Goal: Transaction & Acquisition: Purchase product/service

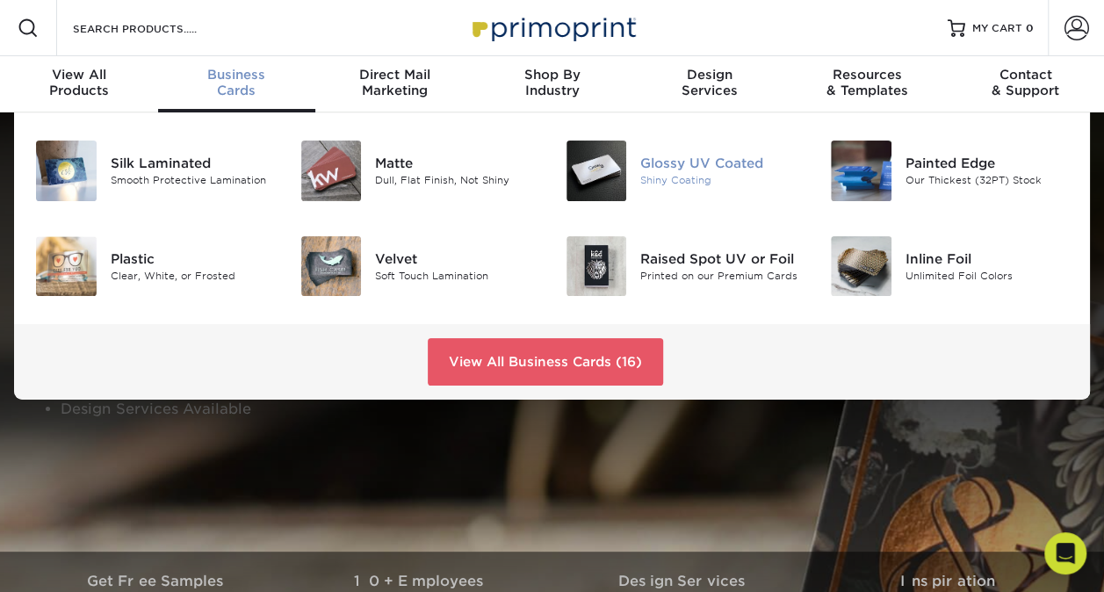
click at [681, 169] on div "Glossy UV Coated" at bounding box center [721, 163] width 163 height 19
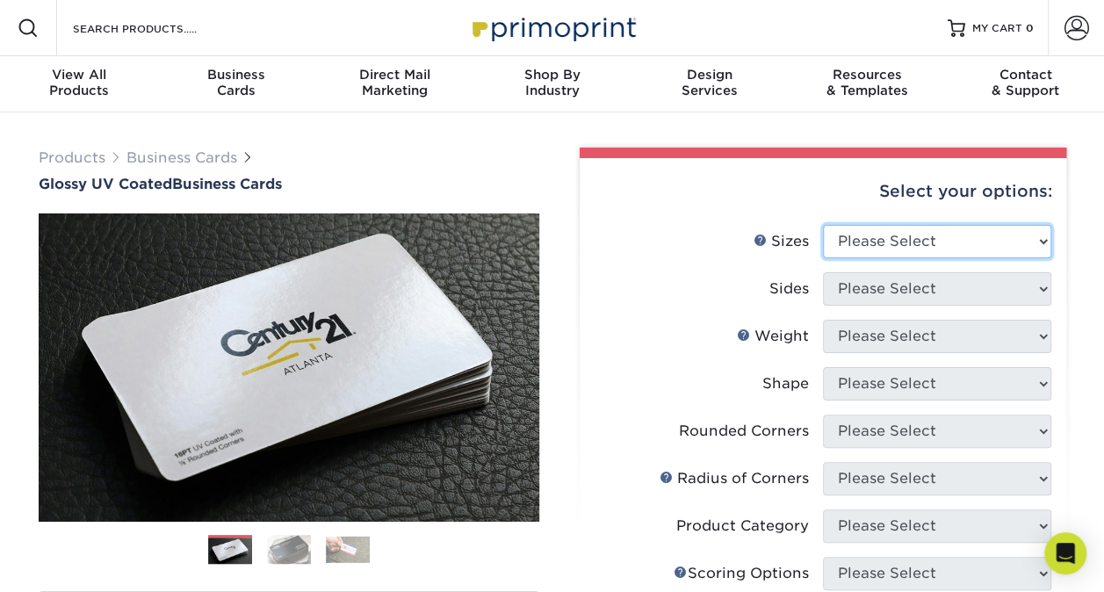
click at [931, 245] on select "Please Select 1.5" x 3.5" - Mini 1.75" x 3.5" - Mini 2" x 2" - Square 2" x 3" -…" at bounding box center [937, 241] width 228 height 33
select select "2.00x3.50"
click at [823, 225] on select "Please Select 1.5" x 3.5" - Mini 1.75" x 3.5" - Mini 2" x 2" - Square 2" x 3" -…" at bounding box center [937, 241] width 228 height 33
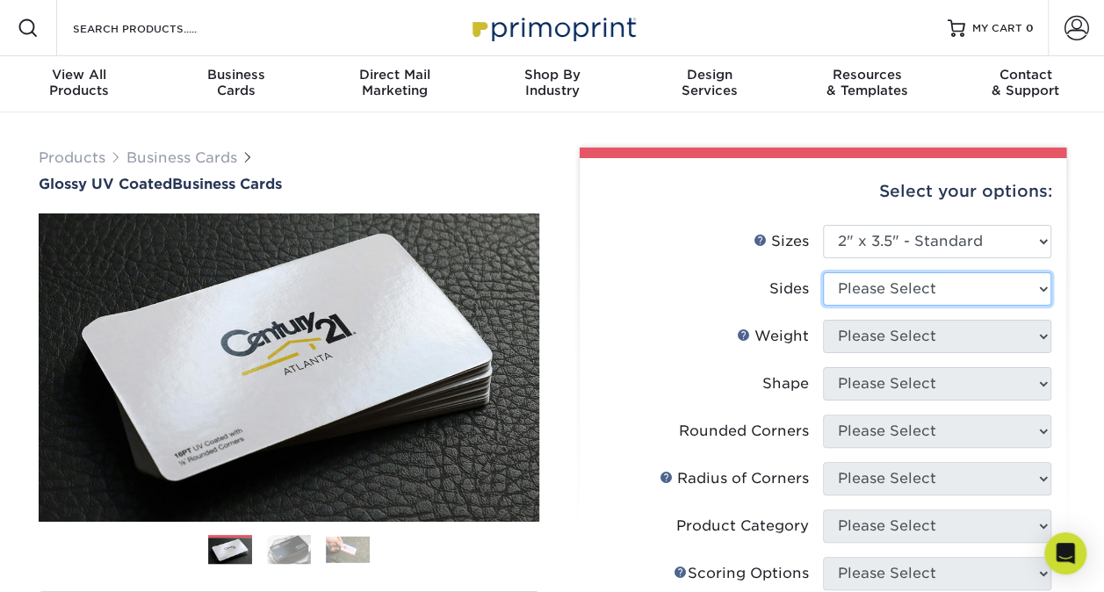
click at [916, 292] on select "Please Select Print Both Sides Print Front Only" at bounding box center [937, 288] width 228 height 33
select select "13abbda7-1d64-4f25-8bb2-c179b224825d"
click at [823, 272] on select "Please Select Print Both Sides Print Front Only" at bounding box center [937, 288] width 228 height 33
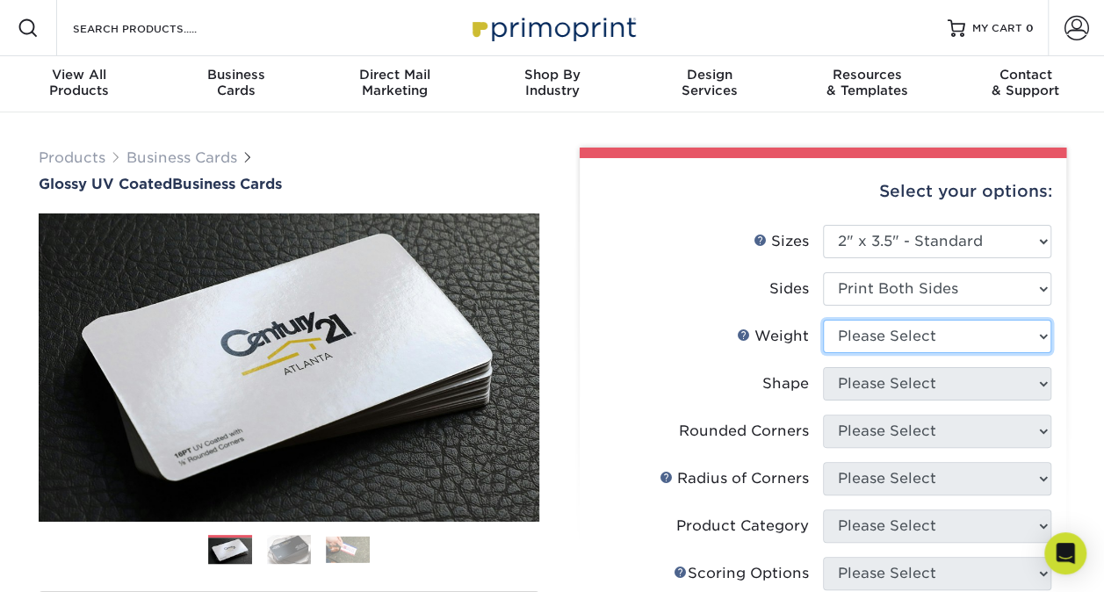
click at [940, 336] on select "Please Select 16PT 14PT" at bounding box center [937, 336] width 228 height 33
select select "16PT"
click at [823, 320] on select "Please Select 16PT 14PT" at bounding box center [937, 336] width 228 height 33
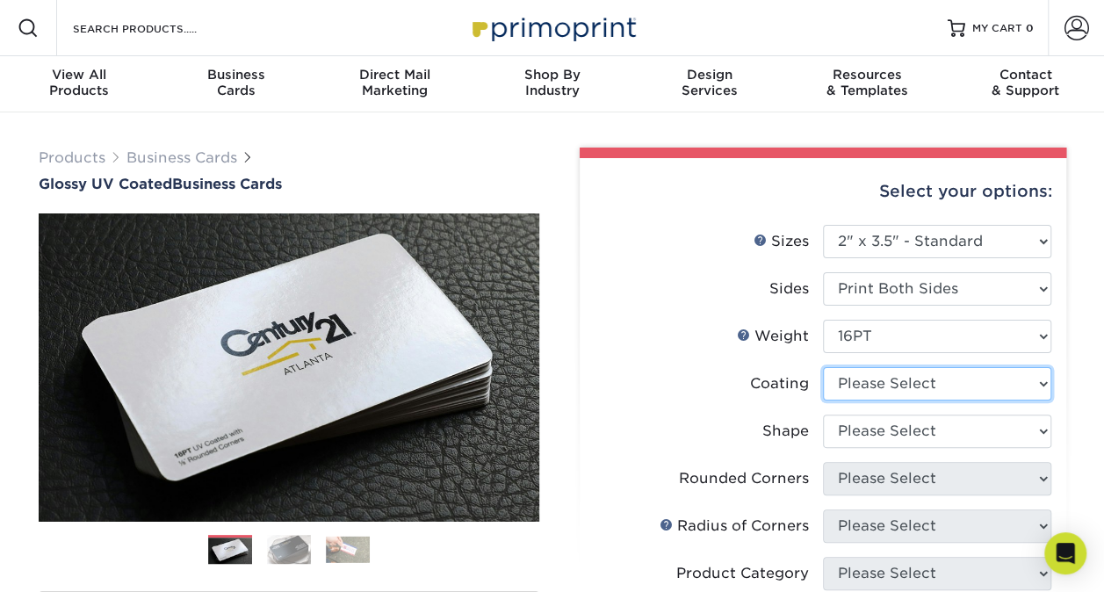
click at [957, 384] on select at bounding box center [937, 383] width 228 height 33
click at [823, 367] on select at bounding box center [937, 383] width 228 height 33
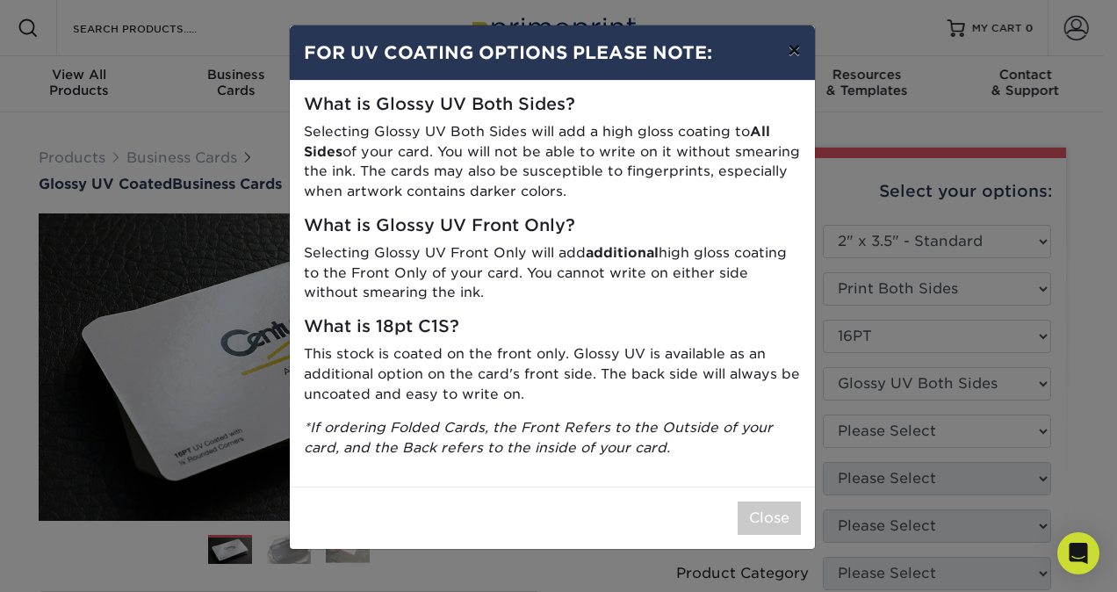
click at [792, 50] on button "×" at bounding box center [794, 49] width 40 height 49
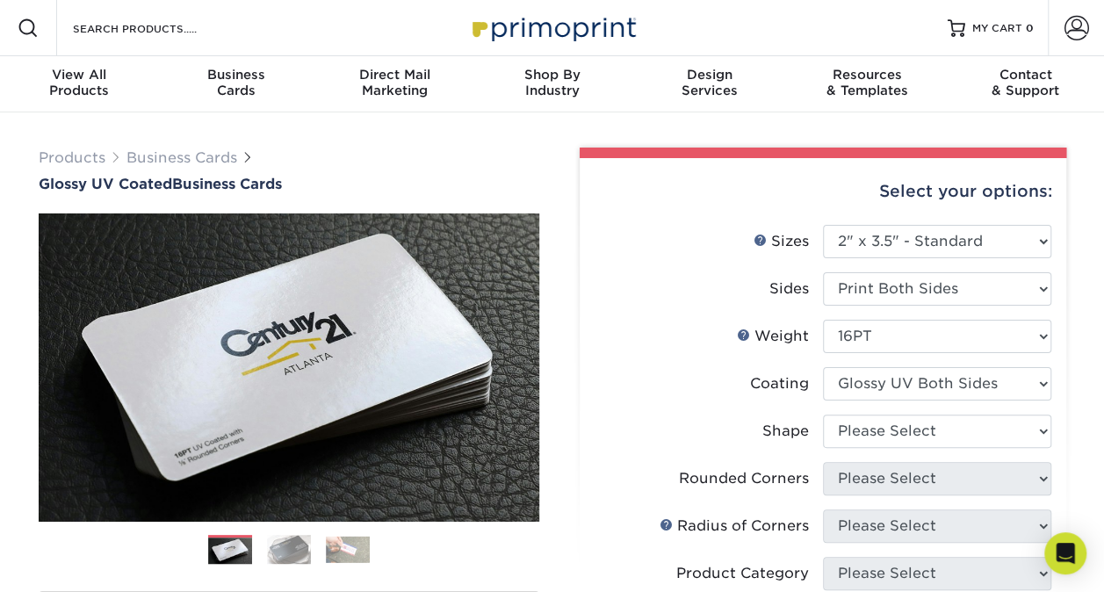
drag, startPoint x: 925, startPoint y: 364, endPoint x: 924, endPoint y: 374, distance: 10.7
click at [924, 374] on ul "Sizes Help Sizes Please Select 1.5" x 3.5" - Mini 1.75" x 3.5" - Mini 2" x 2" -…" at bounding box center [823, 533] width 458 height 617
click at [924, 374] on select at bounding box center [937, 383] width 228 height 33
click at [823, 367] on select at bounding box center [937, 383] width 228 height 33
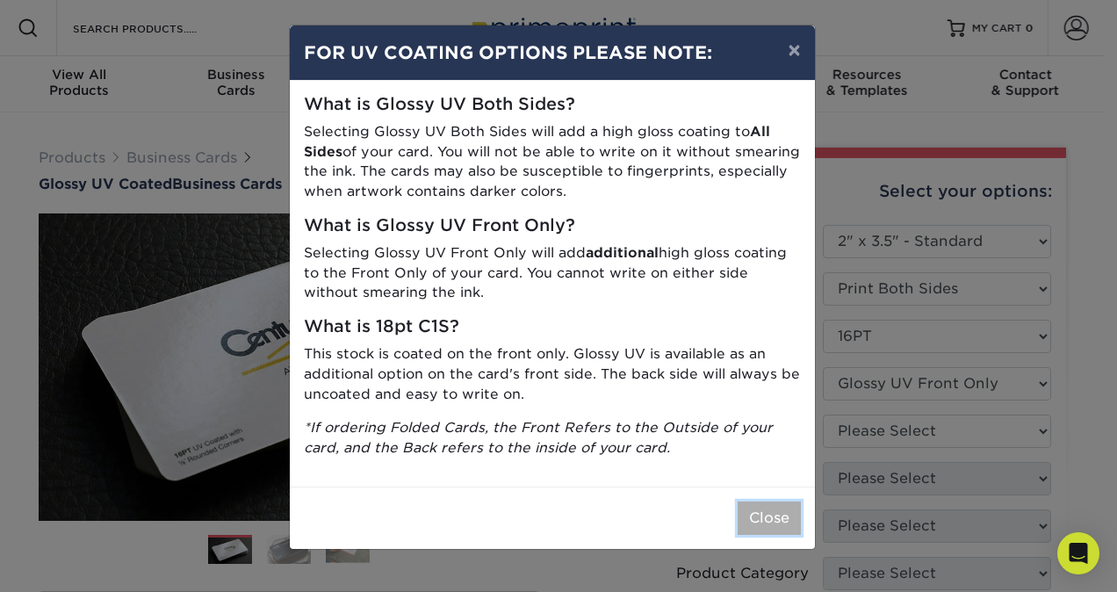
click at [747, 515] on button "Close" at bounding box center [769, 517] width 63 height 33
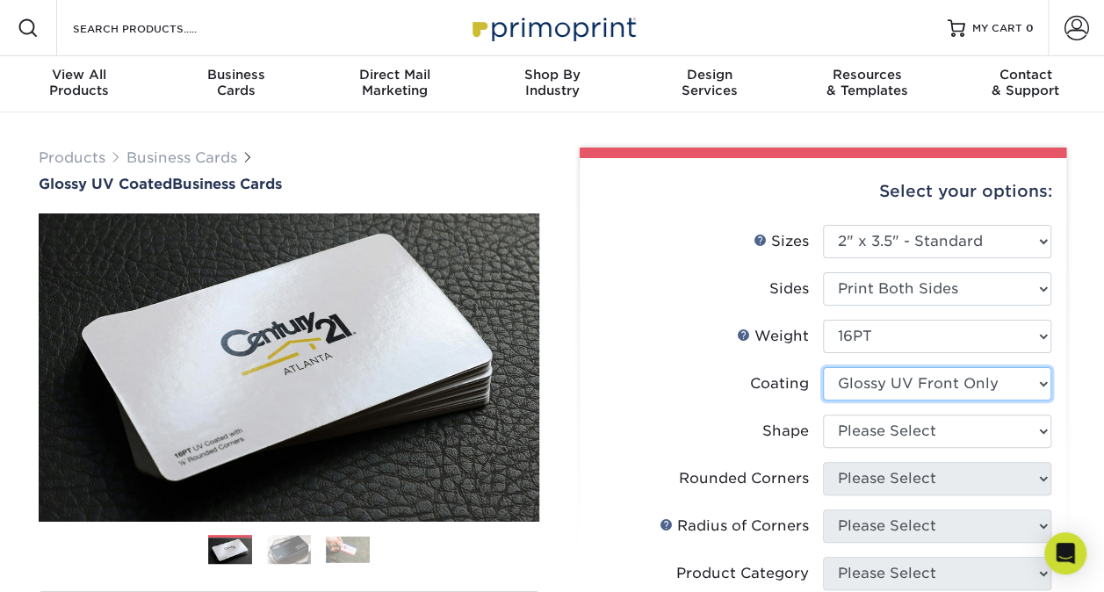
click at [925, 394] on select at bounding box center [937, 383] width 228 height 33
select select "-1"
click at [823, 367] on select at bounding box center [937, 383] width 228 height 33
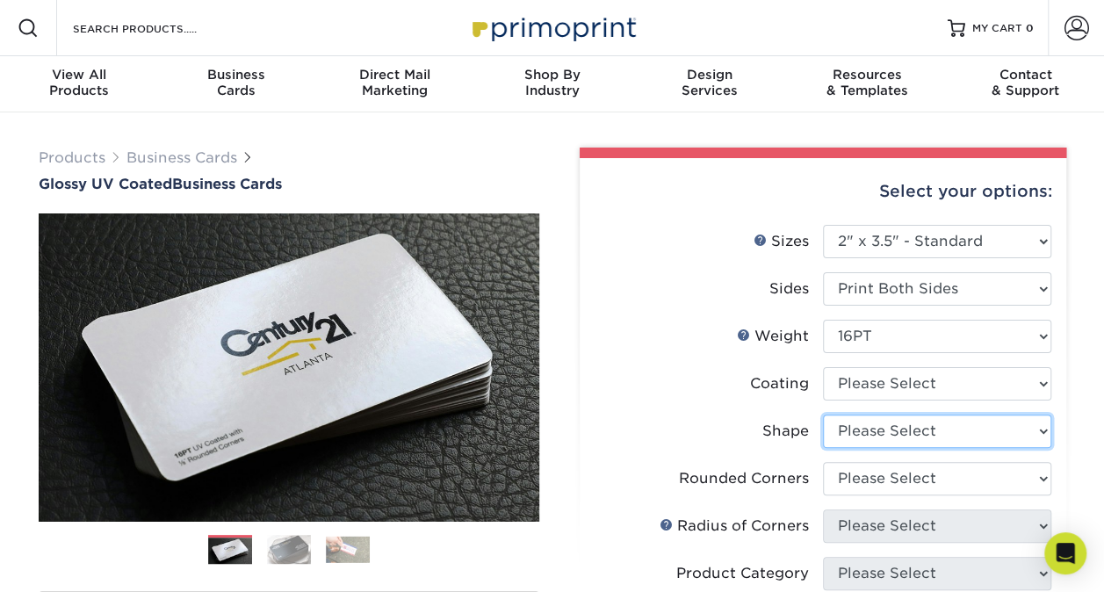
click at [914, 425] on select "Please Select Standard Oval" at bounding box center [937, 430] width 228 height 33
select select "standard"
click at [823, 414] on select "Please Select Standard Oval" at bounding box center [937, 430] width 228 height 33
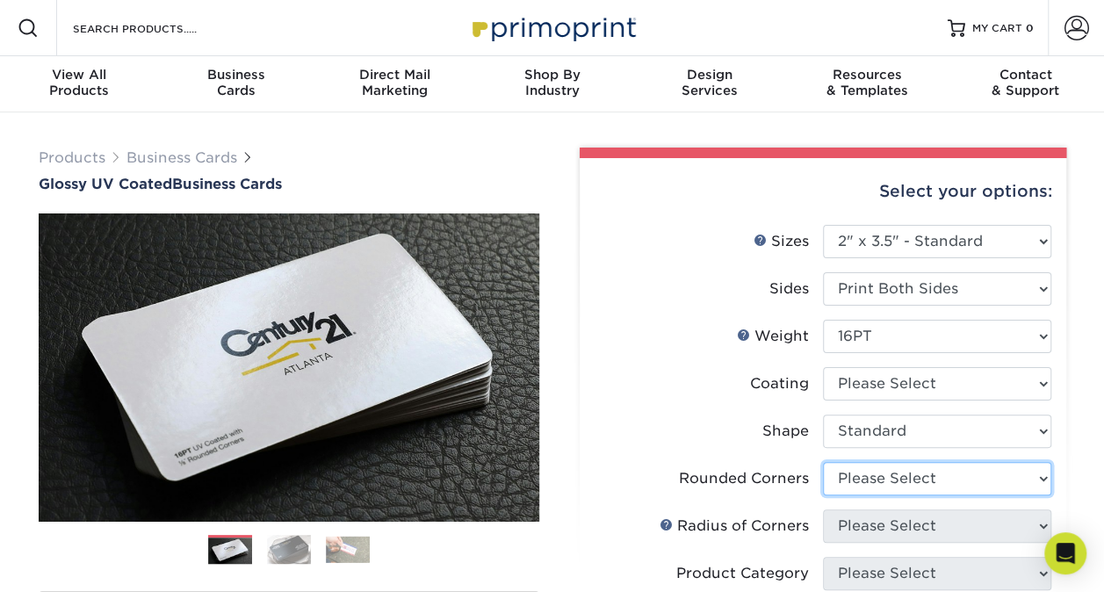
click at [928, 471] on select "Please Select Yes - Round 2 Corners Yes - Round 4 Corners No" at bounding box center [937, 478] width 228 height 33
click at [823, 462] on select "Please Select Yes - Round 2 Corners Yes - Round 4 Corners No" at bounding box center [937, 478] width 228 height 33
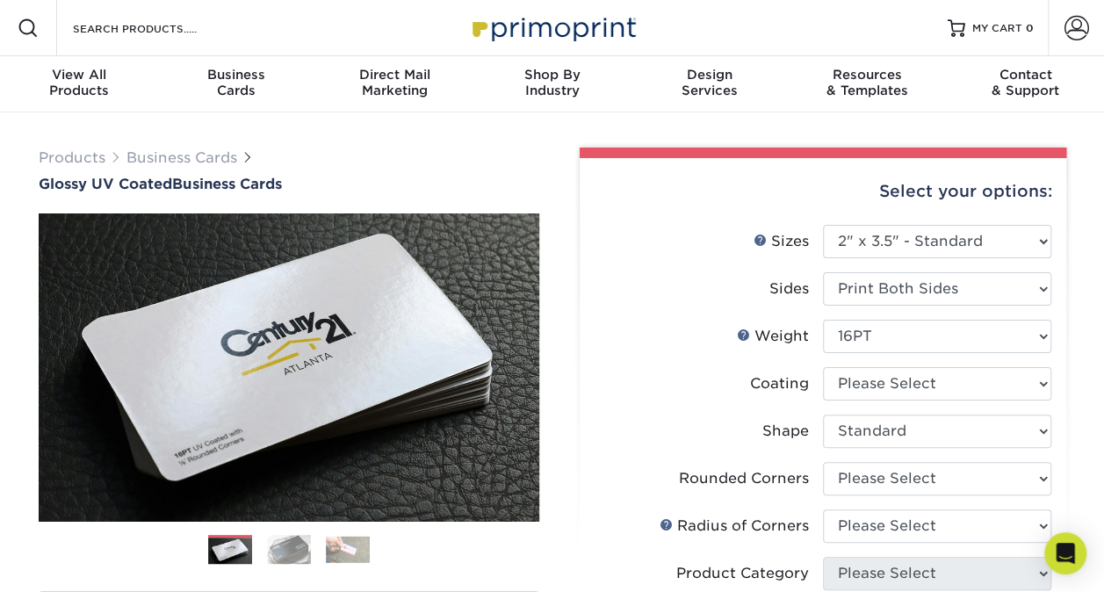
click at [725, 426] on label "Shape" at bounding box center [708, 430] width 228 height 33
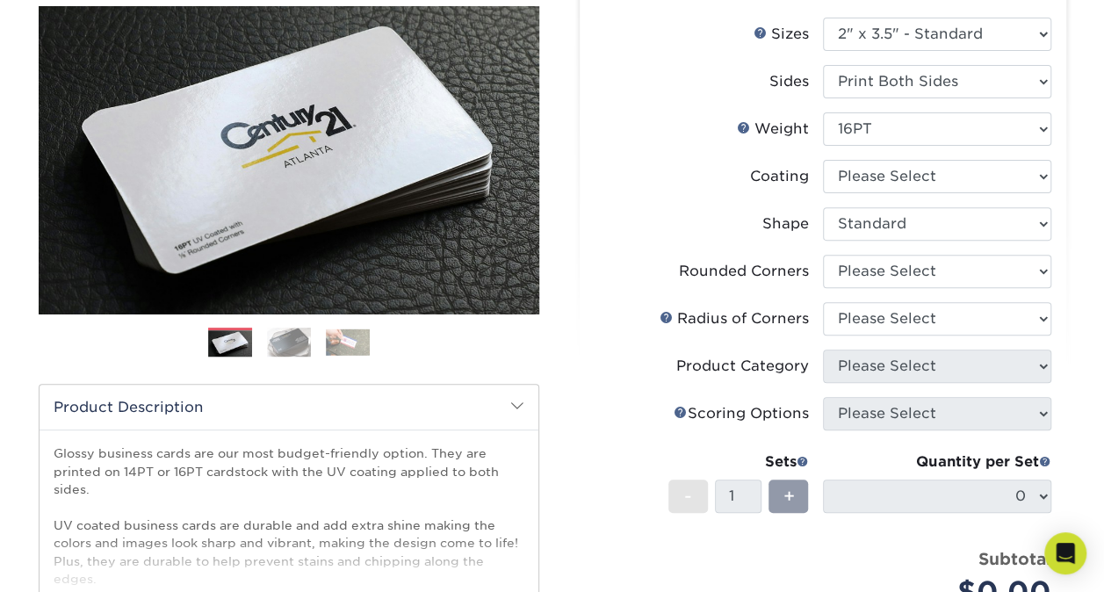
scroll to position [281, 0]
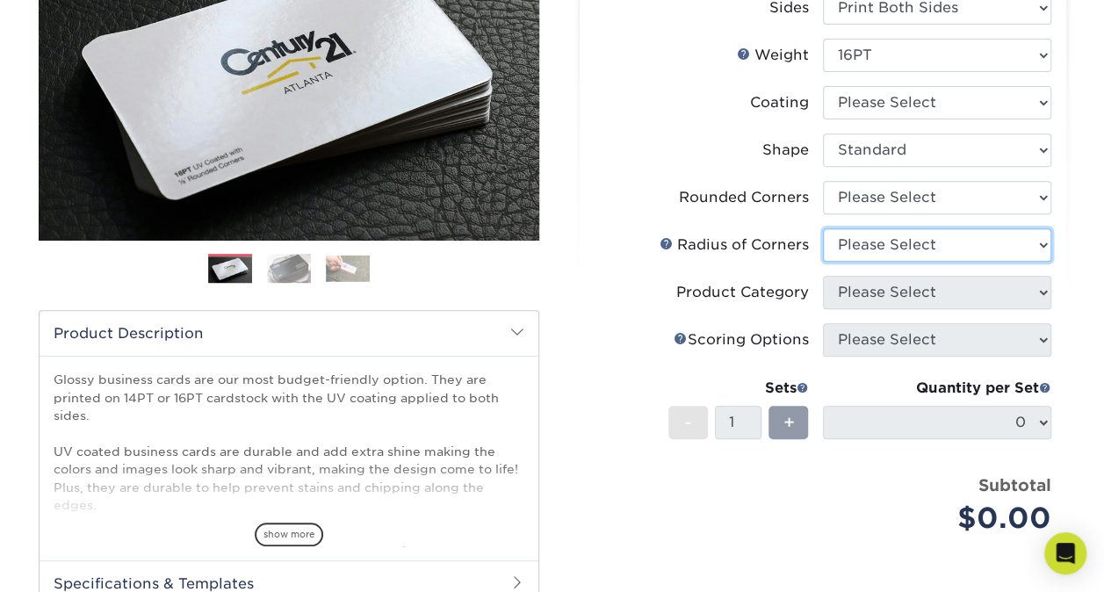
click at [908, 249] on select "Please Select" at bounding box center [937, 244] width 228 height 33
click at [738, 253] on div "Radius of Corners" at bounding box center [733, 244] width 149 height 21
click at [585, 325] on div "Select your options: Sizes Help Sizes Please Select 1.5" x 3.5" - Mini 1.75" x …" at bounding box center [823, 314] width 486 height 874
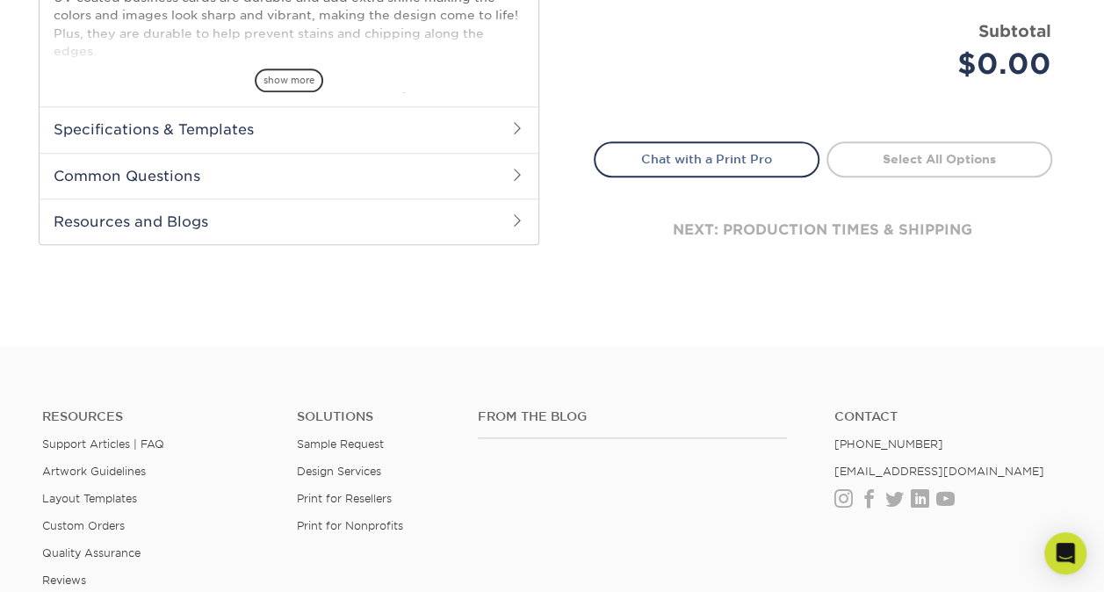
scroll to position [738, 0]
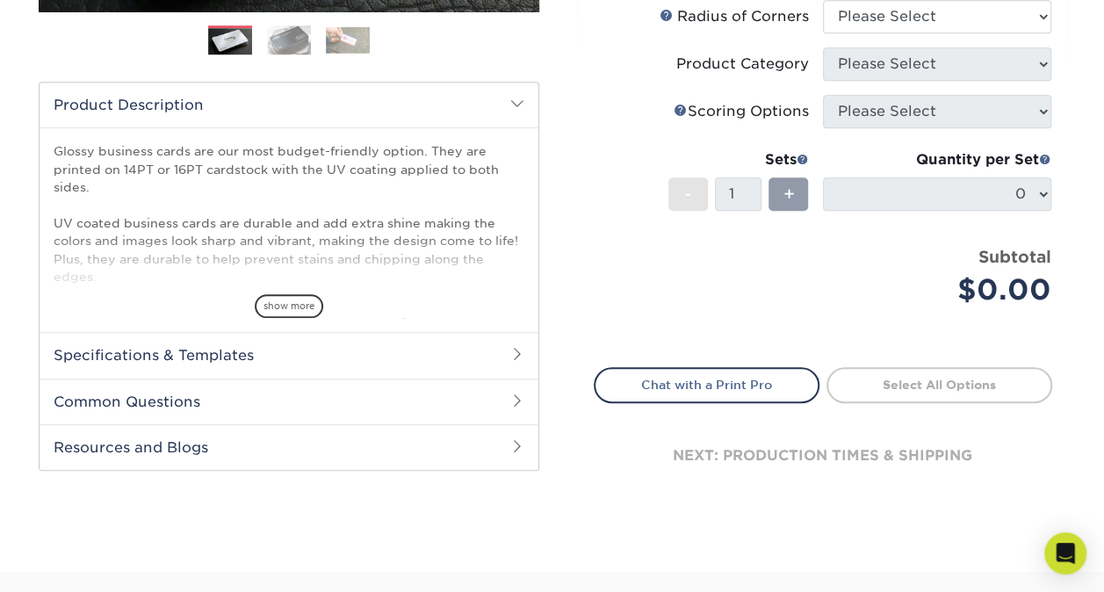
scroll to position [492, 0]
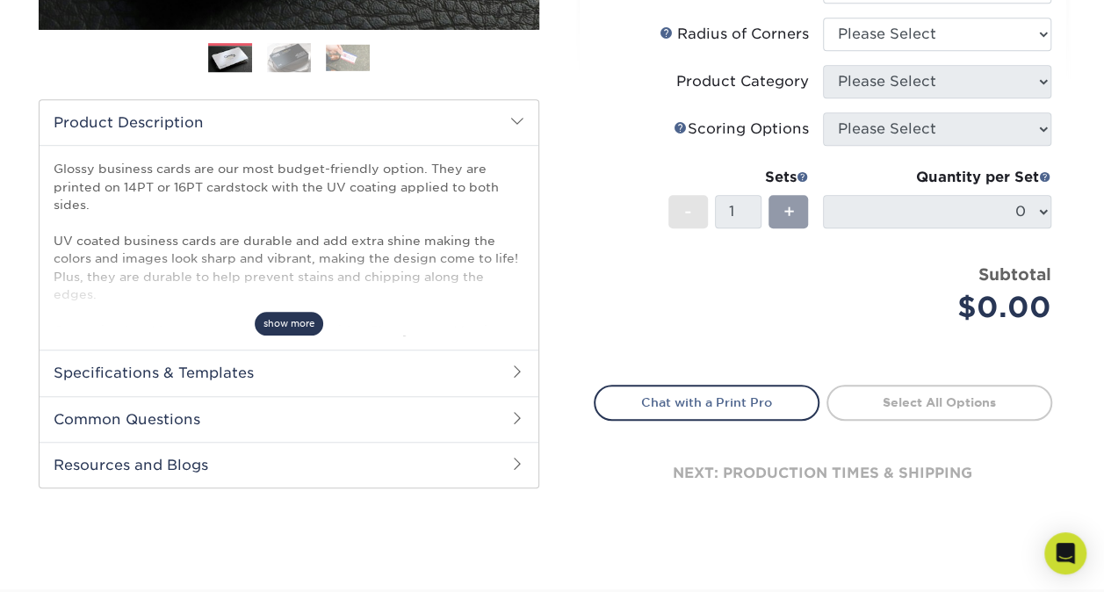
click at [305, 315] on span "show more" at bounding box center [289, 324] width 68 height 24
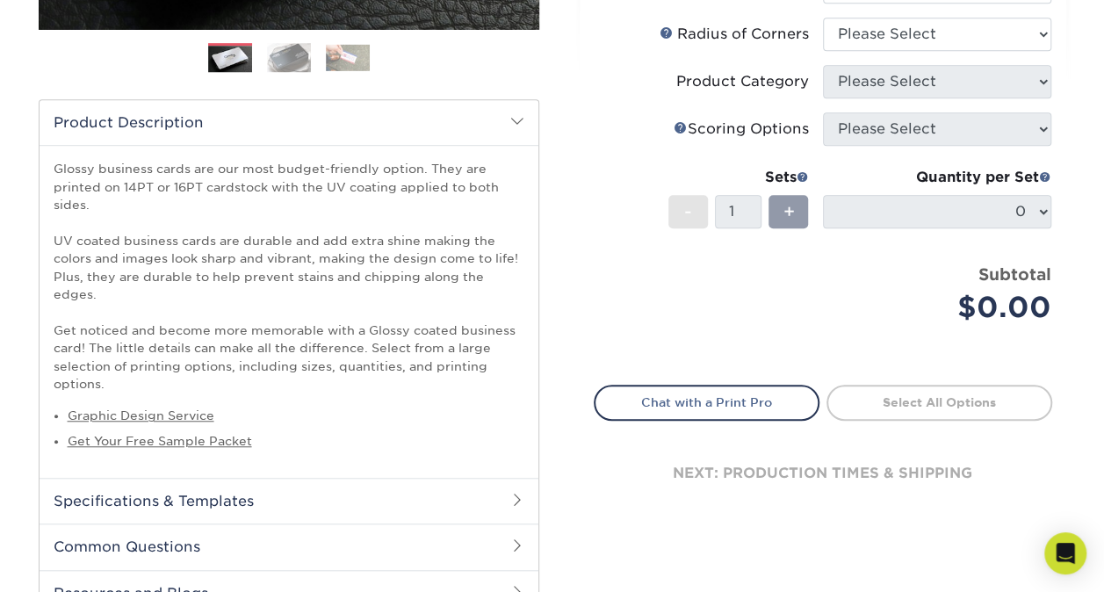
click at [580, 323] on div "Select your options: Sizes Help Sizes Please Select 1.5" x 3.5" - Mini 1.75" x …" at bounding box center [823, 103] width 486 height 874
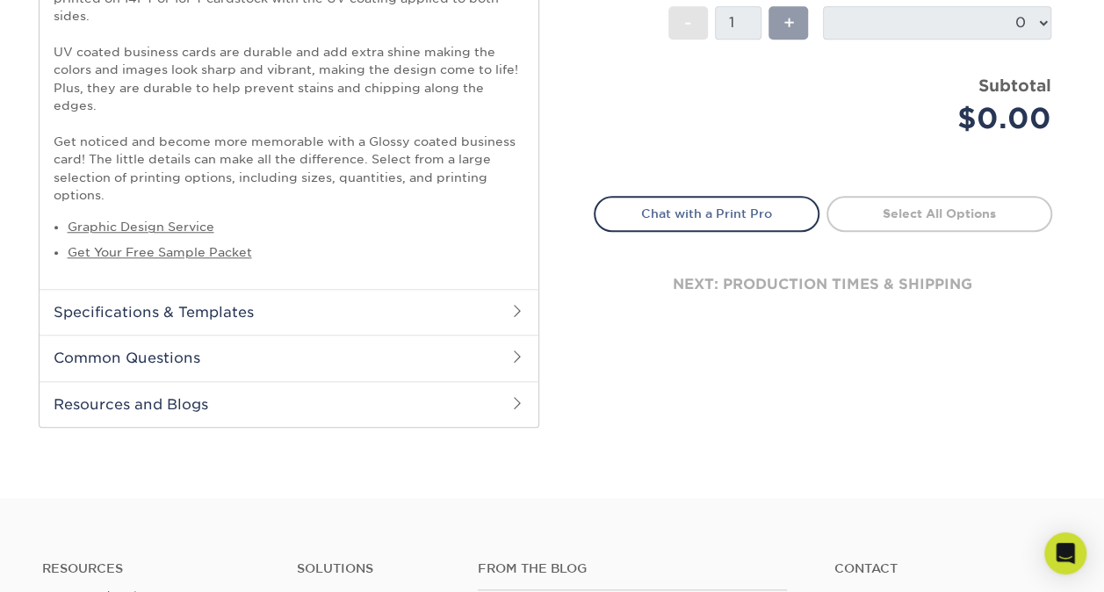
scroll to position [702, 0]
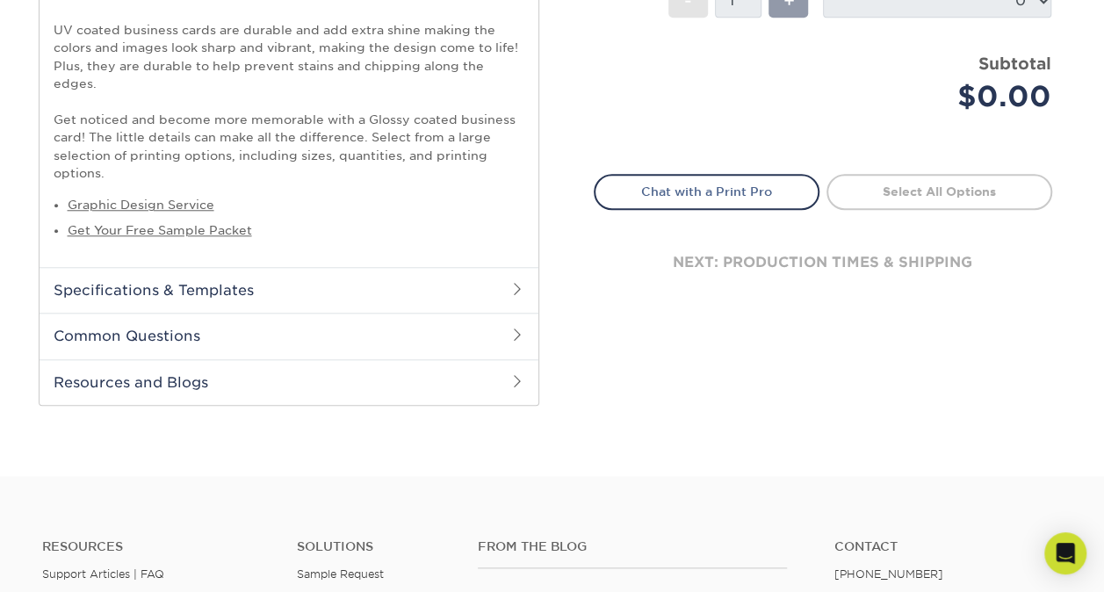
click at [344, 269] on h2 "Specifications & Templates" at bounding box center [289, 290] width 499 height 46
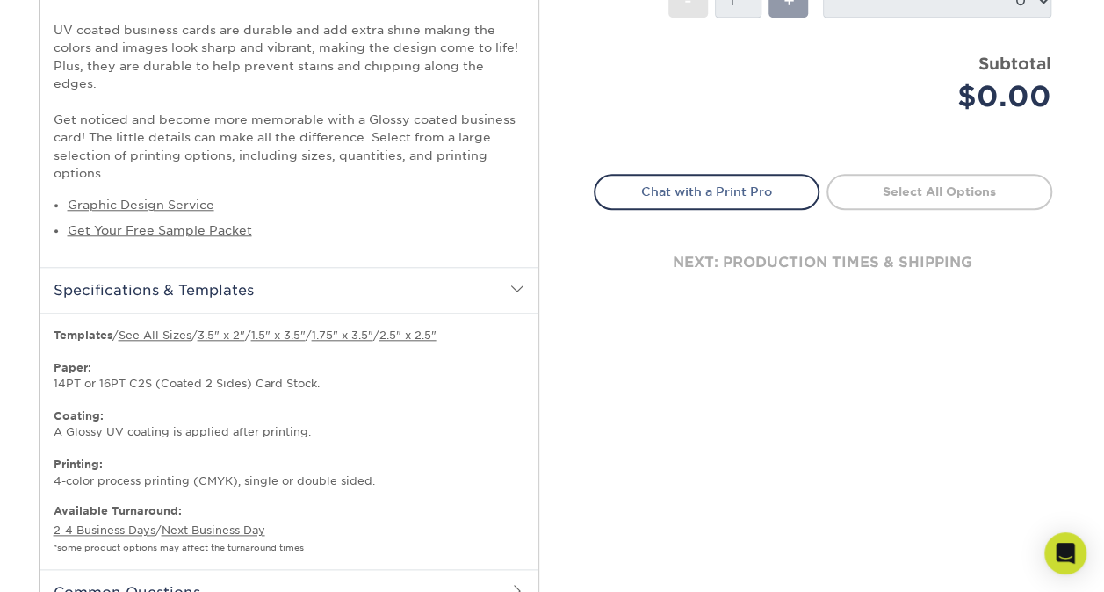
click at [565, 360] on div "Select your options: Sizes Help Sizes Please Select 1.5" x 3.5" - Mini -" at bounding box center [815, 63] width 527 height 1237
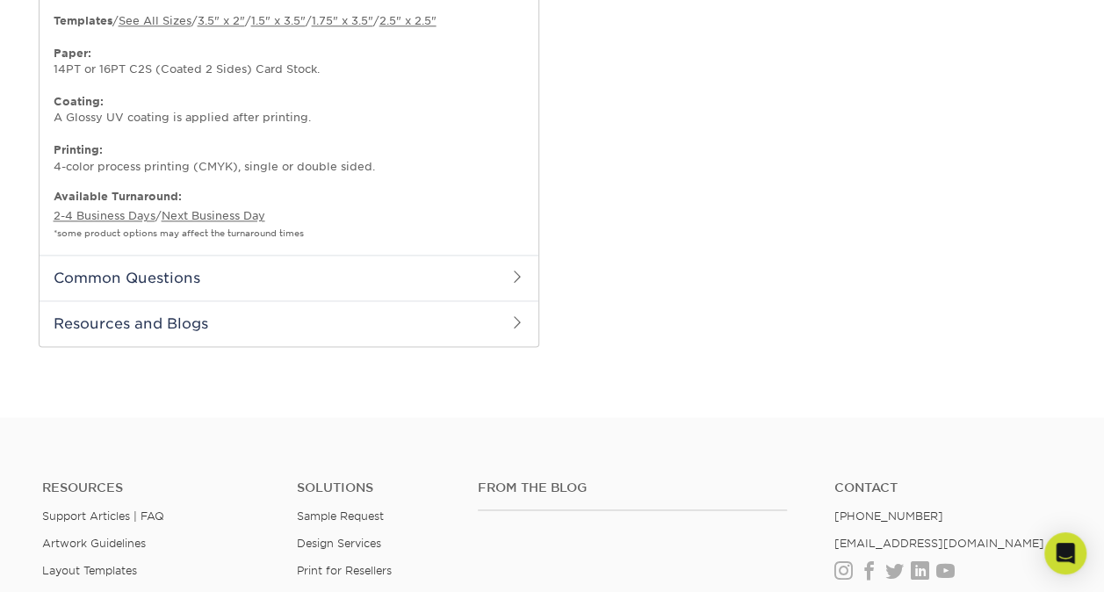
scroll to position [1019, 0]
click at [414, 253] on h2 "Common Questions" at bounding box center [289, 276] width 499 height 46
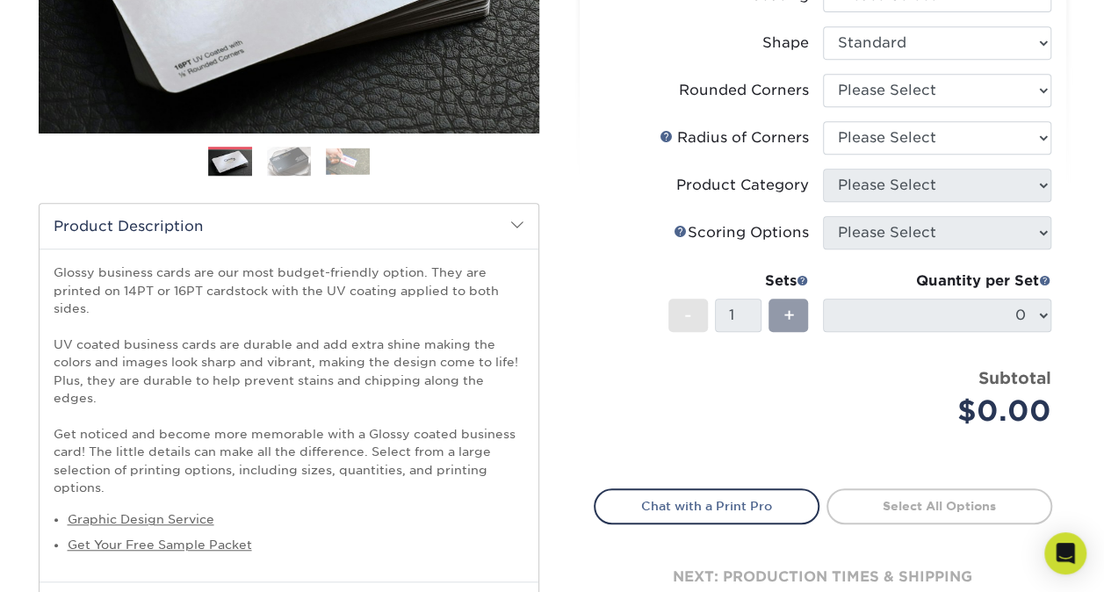
scroll to position [386, 0]
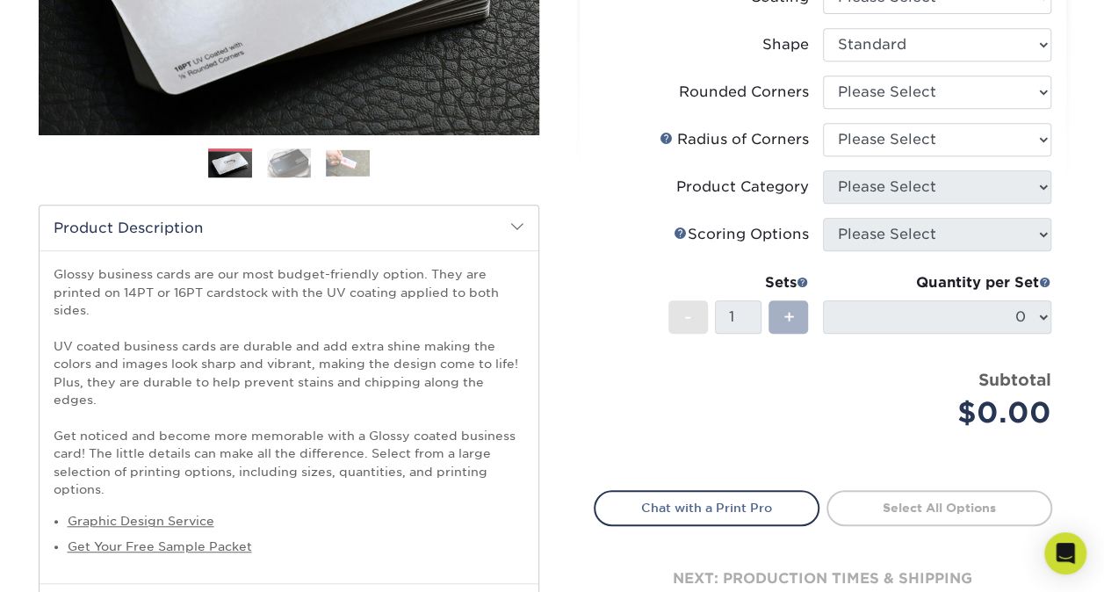
click at [797, 308] on div "+" at bounding box center [788, 316] width 40 height 33
click at [788, 313] on span "+" at bounding box center [787, 317] width 11 height 26
click at [932, 87] on select "Please Select Yes - Round 2 Corners Yes - Round 4 Corners No" at bounding box center [937, 92] width 228 height 33
click at [823, 76] on select "Please Select Yes - Round 2 Corners Yes - Round 4 Corners No" at bounding box center [937, 92] width 228 height 33
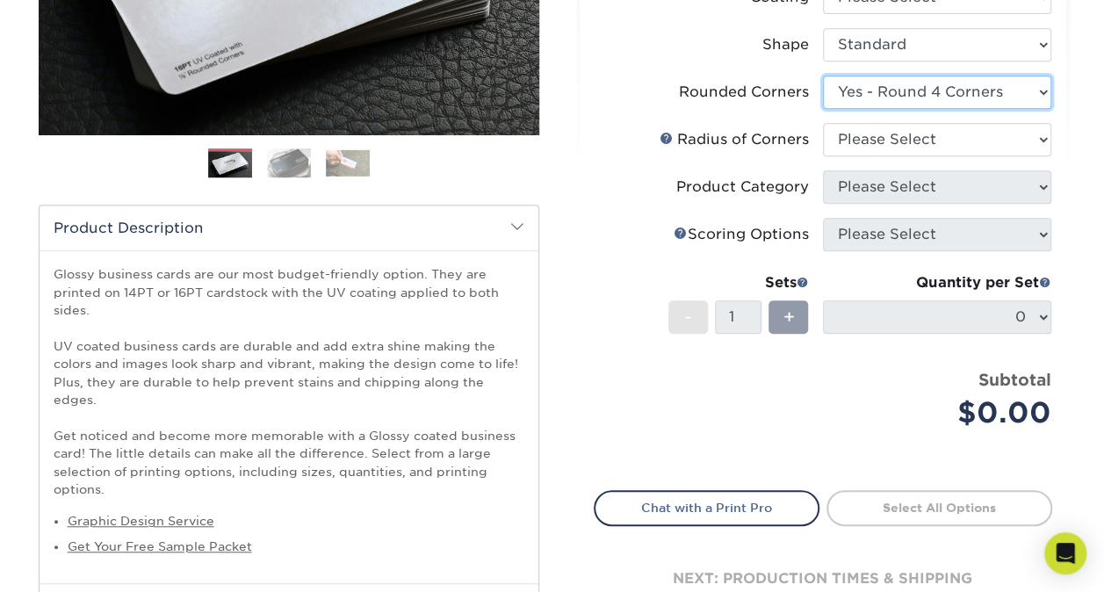
select select "-1"
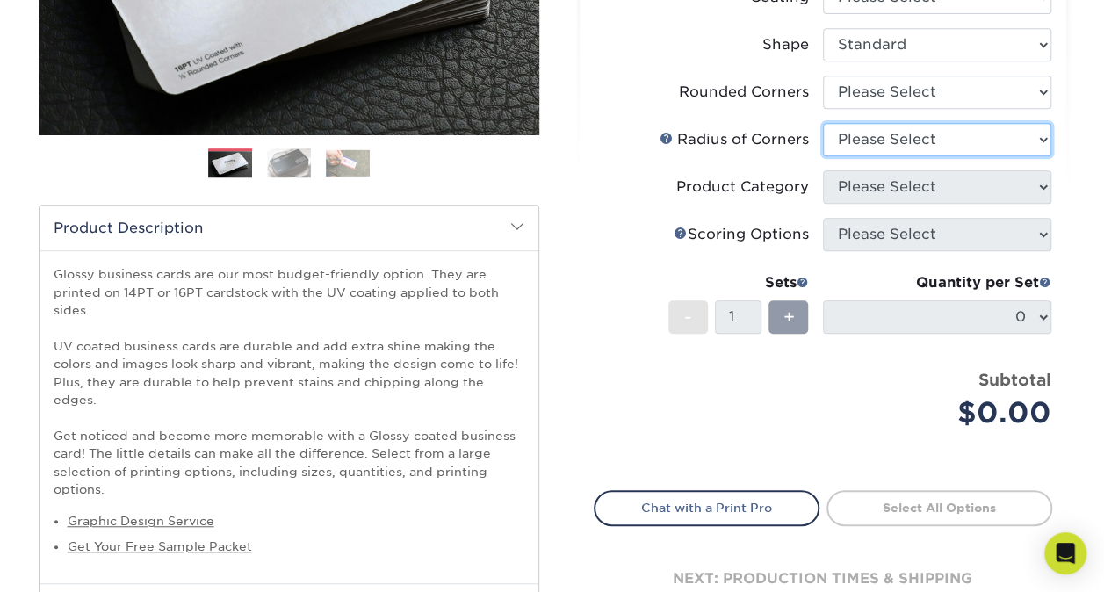
click at [904, 128] on select "Please Select" at bounding box center [937, 139] width 228 height 33
click at [823, 123] on select "Please Select" at bounding box center [937, 139] width 228 height 33
click at [667, 140] on link at bounding box center [666, 138] width 14 height 14
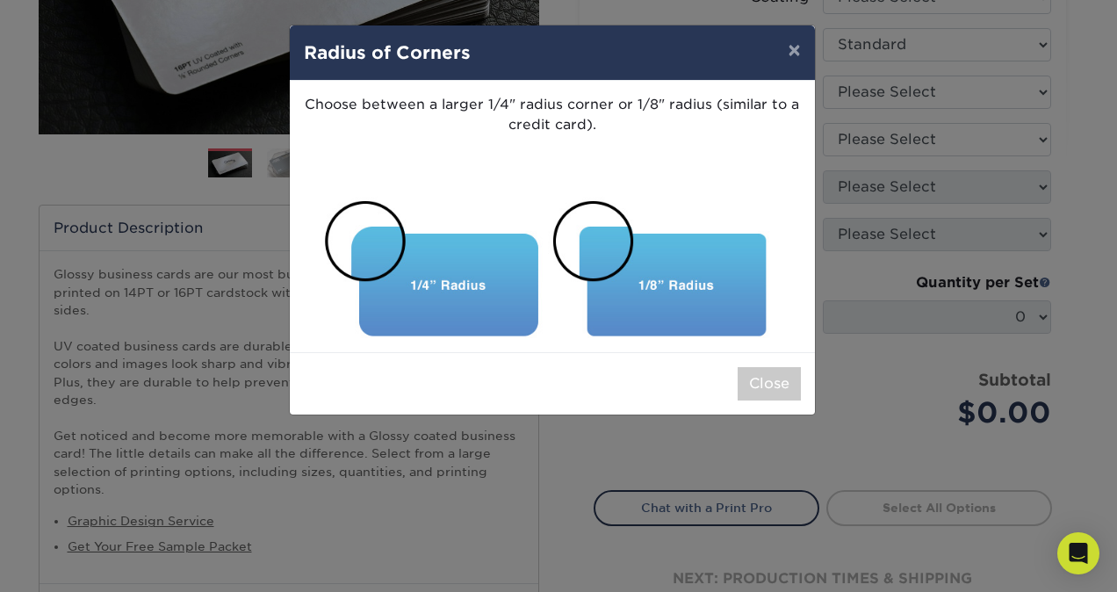
click at [641, 313] on img at bounding box center [552, 267] width 497 height 141
click at [593, 239] on img at bounding box center [552, 267] width 497 height 141
click at [767, 397] on button "Close" at bounding box center [769, 383] width 63 height 33
